Goal: Information Seeking & Learning: Learn about a topic

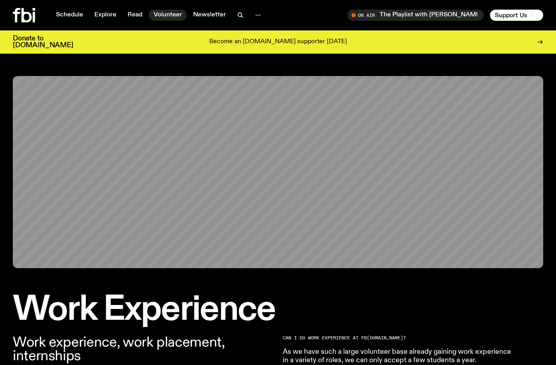
click at [173, 18] on link "Volunteer" at bounding box center [168, 15] width 38 height 11
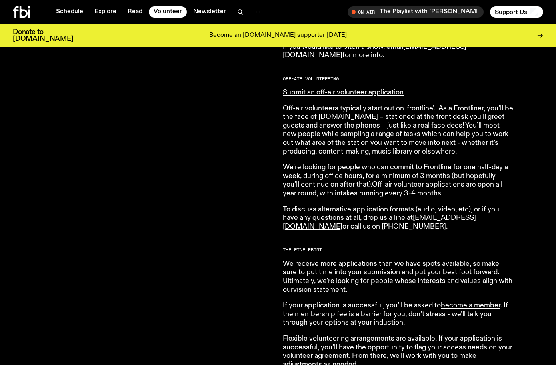
scroll to position [480, 0]
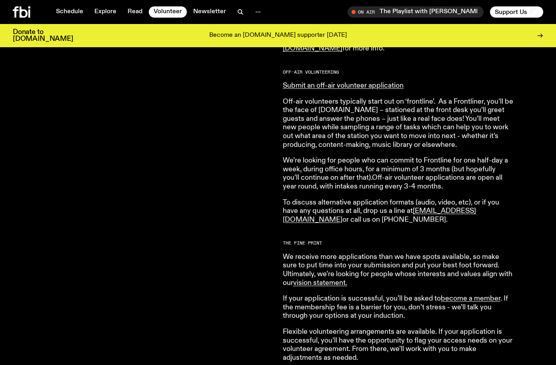
click at [373, 169] on p "We’re looking for people who can commit to Frontline for one half-day a week, d…" at bounding box center [398, 173] width 230 height 34
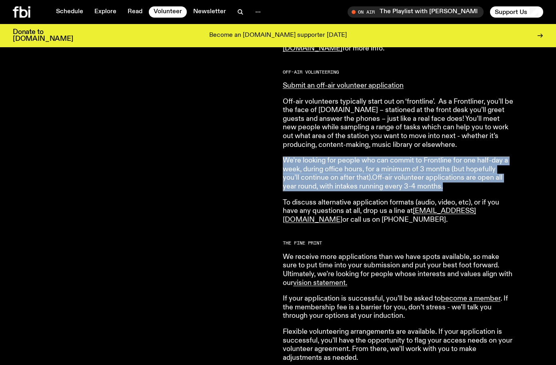
click at [373, 169] on p "We’re looking for people who can commit to Frontline for one half-day a week, d…" at bounding box center [398, 173] width 230 height 34
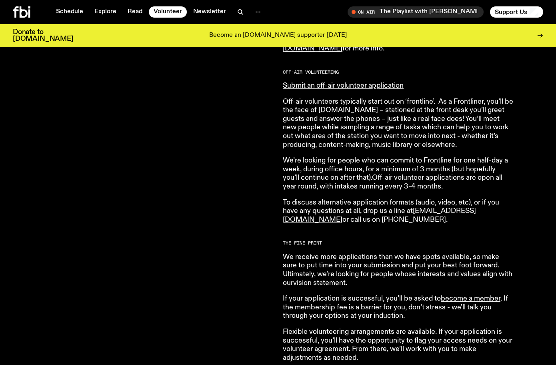
click at [450, 226] on article "[DOMAIN_NAME] is made up of a bustling community of passionate and dedicated vo…" at bounding box center [398, 105] width 230 height 513
click at [338, 179] on p "We’re looking for people who can commit to Frontline for one half-day a week, d…" at bounding box center [398, 173] width 230 height 34
drag, startPoint x: 437, startPoint y: 187, endPoint x: 353, endPoint y: 181, distance: 84.5
click at [353, 181] on p "We’re looking for people who can commit to Frontline for one half-day a week, d…" at bounding box center [398, 173] width 230 height 34
click at [417, 243] on h2 "The Fine Print" at bounding box center [398, 243] width 230 height 4
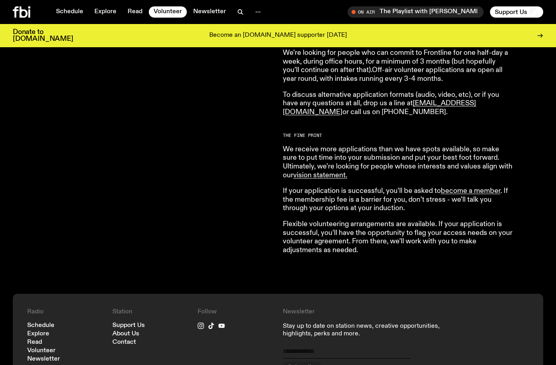
scroll to position [589, 0]
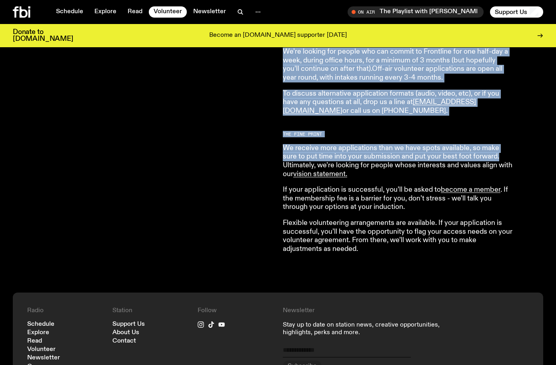
drag, startPoint x: 313, startPoint y: 153, endPoint x: 484, endPoint y: 159, distance: 170.4
click at [484, 159] on div "Both on-air and behind the scenes, it’s our volunteers who make it all happen. …" at bounding box center [278, 12] width 556 height 562
click at [484, 159] on p "We receive more applications than we have spots available, so make sure to put …" at bounding box center [398, 161] width 230 height 34
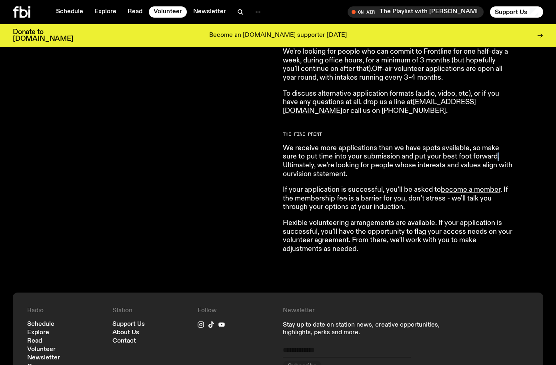
click at [484, 159] on p "We receive more applications than we have spots available, so make sure to put …" at bounding box center [398, 161] width 230 height 34
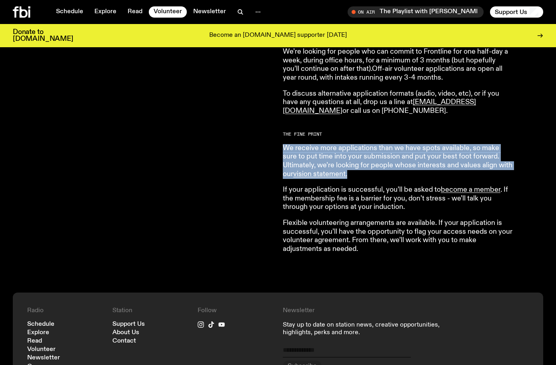
click at [484, 159] on p "We receive more applications than we have spots available, so make sure to put …" at bounding box center [398, 161] width 230 height 34
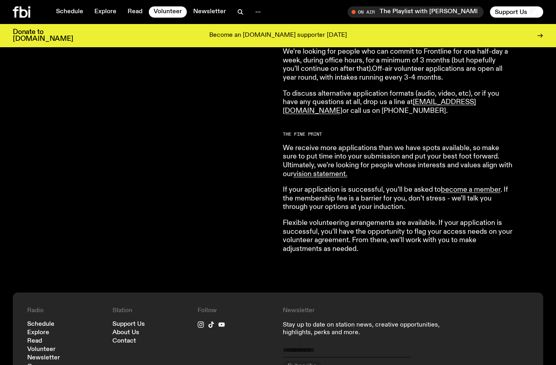
click at [429, 231] on p "Flexible volunteering arrangements are available. If your application is succes…" at bounding box center [398, 236] width 230 height 34
click at [325, 203] on p "If your application is successful, you’ll be asked to become a member . If the …" at bounding box center [398, 198] width 230 height 26
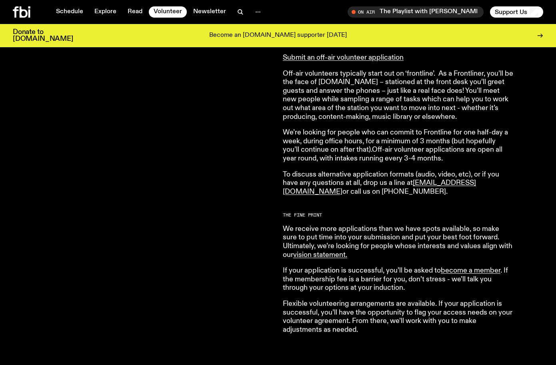
scroll to position [508, 0]
click at [415, 173] on p "To discuss alternative application formats (audio, video, etc), or if you have …" at bounding box center [398, 184] width 230 height 26
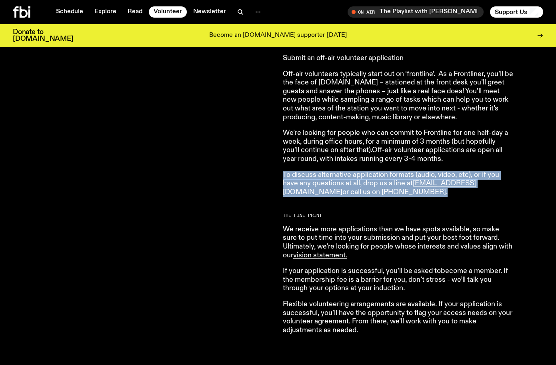
click at [415, 173] on p "To discuss alternative application formats (audio, video, etc), or if you have …" at bounding box center [398, 184] width 230 height 26
click at [374, 184] on p "To discuss alternative application formats (audio, video, etc), or if you have …" at bounding box center [398, 184] width 230 height 26
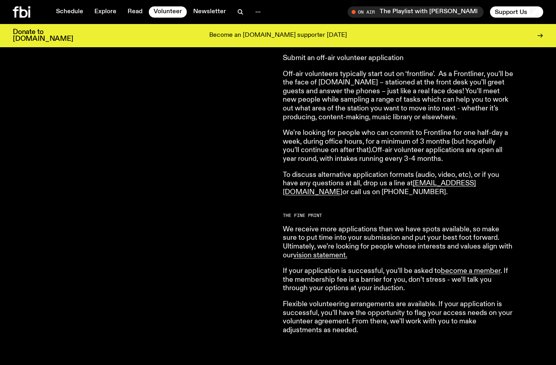
click at [357, 58] on link "Submit an off-air volunteer application" at bounding box center [343, 57] width 121 height 7
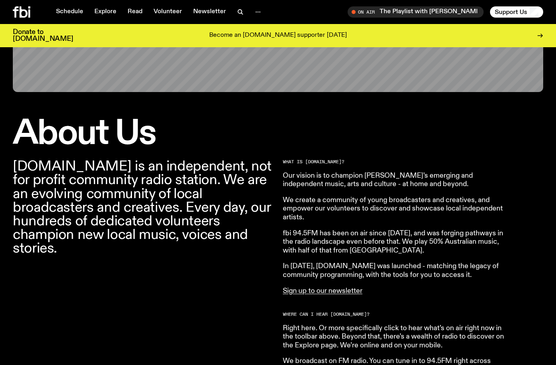
scroll to position [170, 0]
click at [346, 200] on p "We create a community of young broadcasters and creatives, and empower our volu…" at bounding box center [398, 208] width 230 height 26
click at [345, 202] on p "We create a community of young broadcasters and creatives, and empower our volu…" at bounding box center [398, 208] width 230 height 26
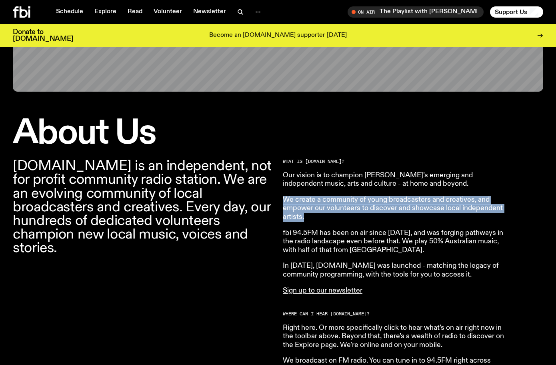
click at [346, 202] on p "We create a community of young broadcasters and creatives, and empower our volu…" at bounding box center [398, 208] width 230 height 26
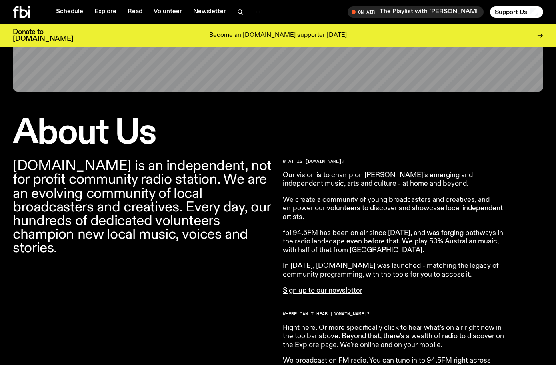
click at [385, 198] on p "We create a community of young broadcasters and creatives, and empower our volu…" at bounding box center [398, 208] width 230 height 26
click at [383, 202] on p "We create a community of young broadcasters and creatives, and empower our volu…" at bounding box center [398, 208] width 230 height 26
click at [376, 209] on p "We create a community of young broadcasters and creatives, and empower our volu…" at bounding box center [398, 208] width 230 height 26
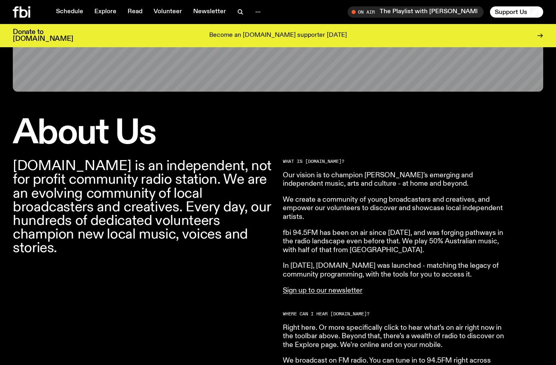
click at [376, 209] on p "We create a community of young broadcasters and creatives, and empower our volu…" at bounding box center [398, 208] width 230 height 26
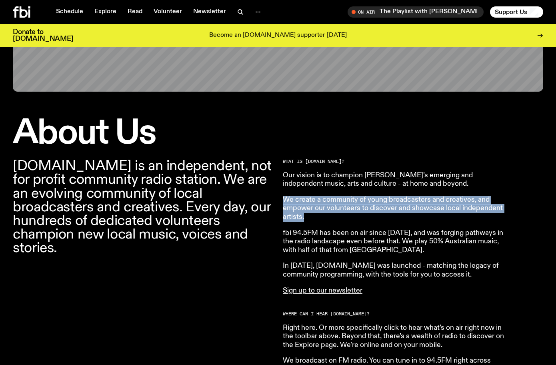
click at [376, 209] on p "We create a community of young broadcasters and creatives, and empower our volu…" at bounding box center [398, 208] width 230 height 26
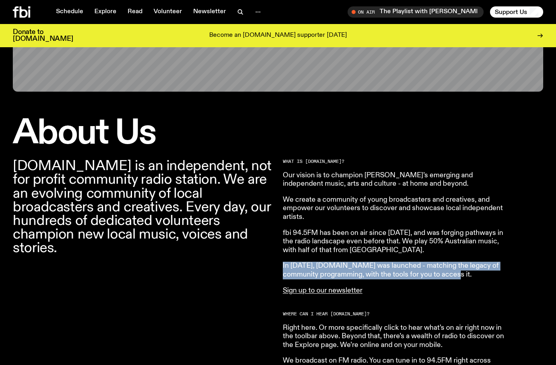
drag, startPoint x: 444, startPoint y: 271, endPoint x: 283, endPoint y: 260, distance: 162.2
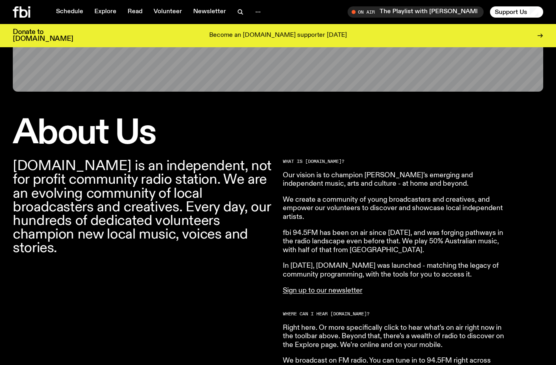
click at [301, 236] on p "fbi 94.5FM has been on air since 2003, and was forging pathways in the radio la…" at bounding box center [398, 242] width 230 height 26
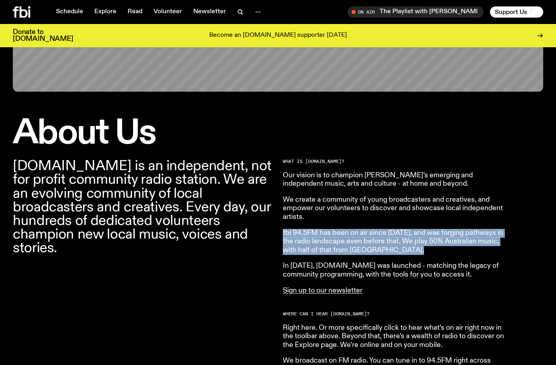
click at [301, 236] on p "fbi 94.5FM has been on air since 2003, and was forging pathways in the radio la…" at bounding box center [398, 242] width 230 height 26
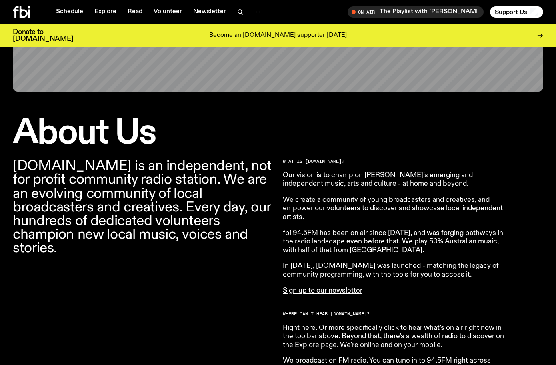
click at [302, 211] on p "We create a community of young broadcasters and creatives, and empower our volu…" at bounding box center [398, 208] width 230 height 26
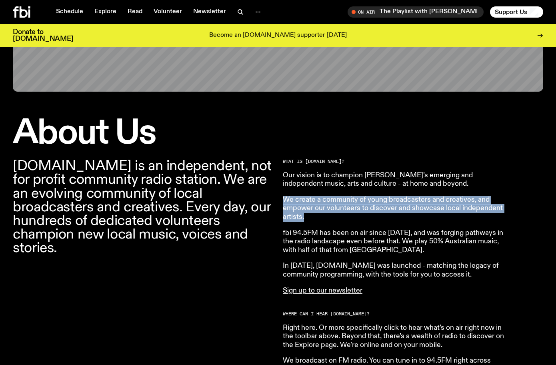
click at [302, 211] on p "We create a community of young broadcasters and creatives, and empower our volu…" at bounding box center [398, 208] width 230 height 26
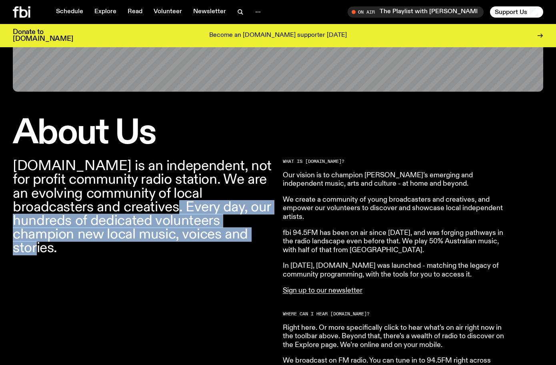
drag, startPoint x: 120, startPoint y: 211, endPoint x: 183, endPoint y: 237, distance: 68.5
click at [183, 237] on p "fbi.radio is an independent, not for profit community radio station. We are an …" at bounding box center [143, 207] width 260 height 96
drag, startPoint x: 183, startPoint y: 241, endPoint x: 154, endPoint y: 255, distance: 31.8
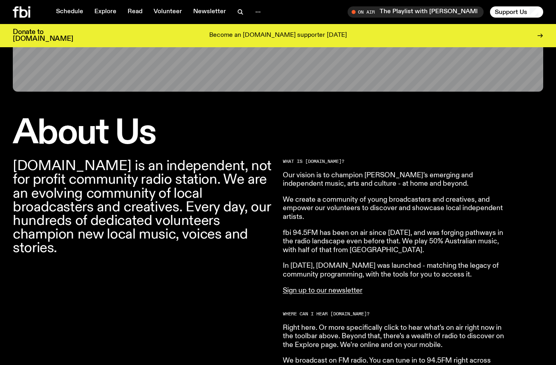
drag, startPoint x: 400, startPoint y: 195, endPoint x: 395, endPoint y: 193, distance: 5.9
click at [379, 179] on p "Our vision is to champion Sydney’s emerging and independent music, arts and cul…" at bounding box center [398, 179] width 230 height 17
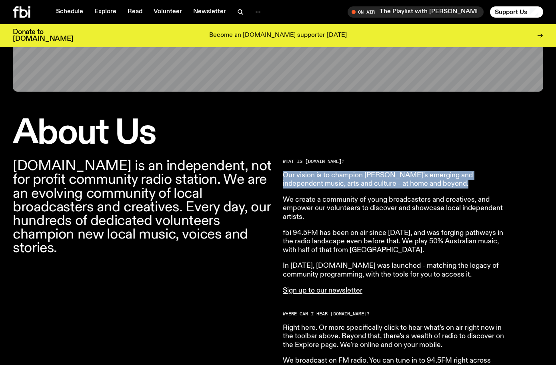
drag, startPoint x: 379, startPoint y: 179, endPoint x: 372, endPoint y: 196, distance: 18.1
click at [379, 180] on p "Our vision is to champion Sydney’s emerging and independent music, arts and cul…" at bounding box center [398, 179] width 230 height 17
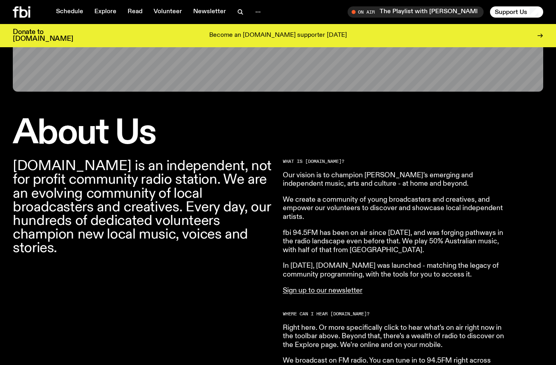
click at [350, 231] on p "fbi 94.5FM has been on air since 2003, and was forging pathways in the radio la…" at bounding box center [398, 242] width 230 height 26
click at [358, 241] on p "fbi 94.5FM has been on air since 2003, and was forging pathways in the radio la…" at bounding box center [398, 242] width 230 height 26
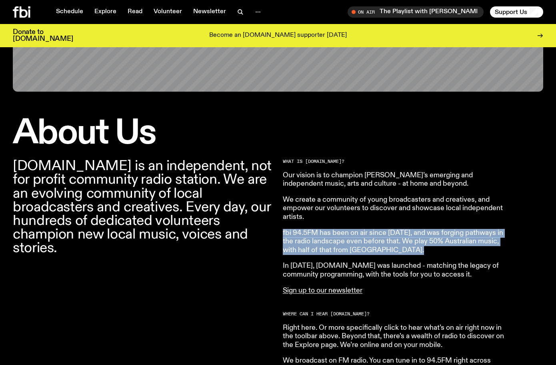
drag, startPoint x: 358, startPoint y: 241, endPoint x: 466, endPoint y: 281, distance: 115.6
click at [359, 243] on p "fbi 94.5FM has been on air since 2003, and was forging pathways in the radio la…" at bounding box center [398, 242] width 230 height 26
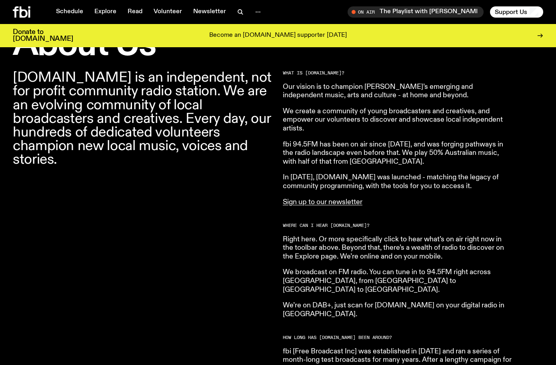
scroll to position [262, 0]
